Goal: Task Accomplishment & Management: Manage account settings

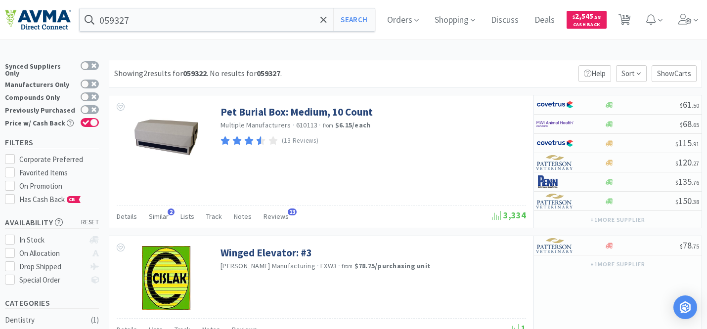
select select "1"
select select "10"
select select "1"
select select "2"
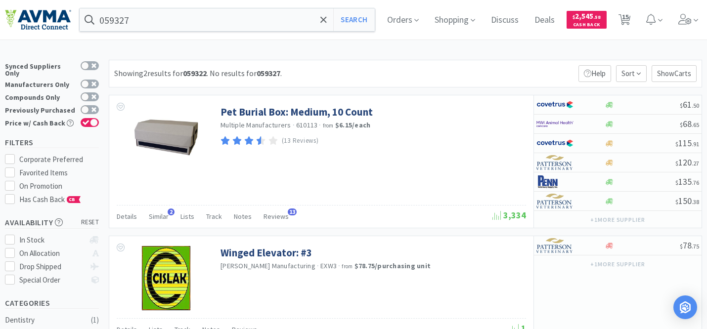
select select "3"
select select "1"
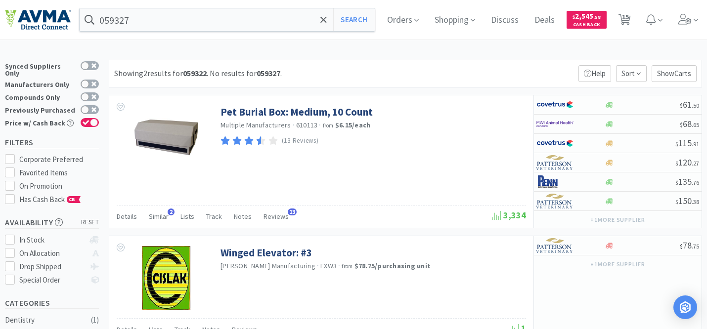
select select "1"
select select "4"
select select "2"
select select "1"
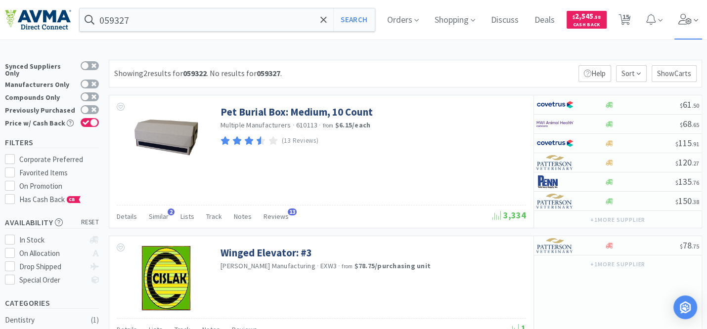
click at [698, 18] on icon at bounding box center [695, 20] width 4 height 9
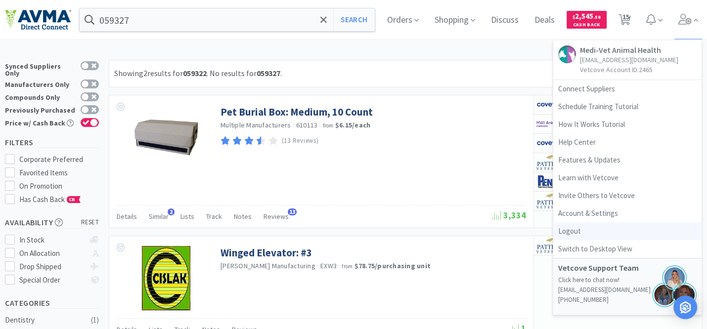
click at [587, 231] on link "Logout" at bounding box center [627, 231] width 148 height 18
